Goal: Navigation & Orientation: Find specific page/section

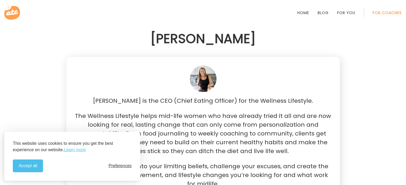
click at [124, 166] on span "Preferences" at bounding box center [120, 166] width 23 height 5
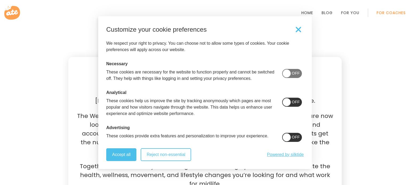
click at [168, 158] on button "Reject non-essential" at bounding box center [166, 155] width 50 height 13
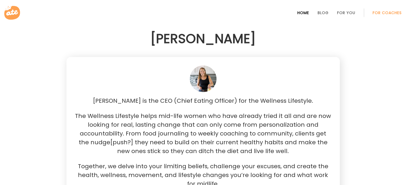
click at [303, 14] on link "Home" at bounding box center [303, 13] width 12 height 4
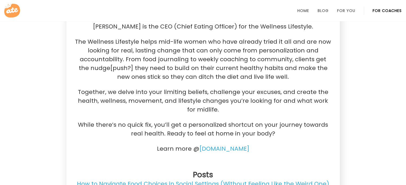
scroll to position [107, 0]
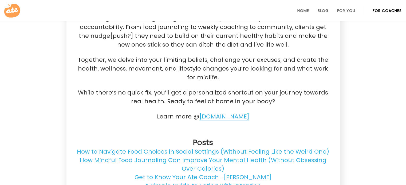
click at [221, 119] on link "www.thewellnesslifestyle.ca" at bounding box center [224, 117] width 50 height 9
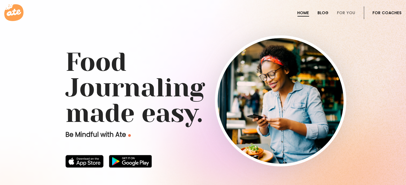
click at [324, 12] on link "Blog" at bounding box center [322, 13] width 11 height 4
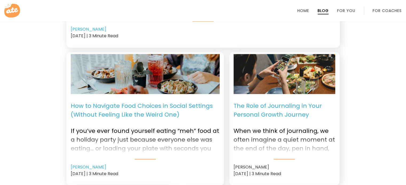
scroll to position [213, 0]
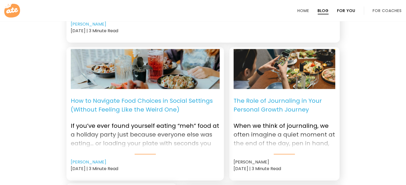
click at [342, 9] on link "For You" at bounding box center [346, 11] width 18 height 4
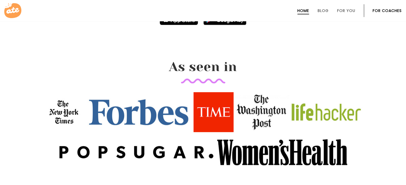
scroll to position [667, 0]
